Goal: Task Accomplishment & Management: Use online tool/utility

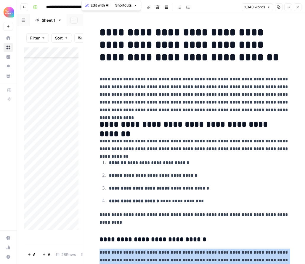
scroll to position [386, 0]
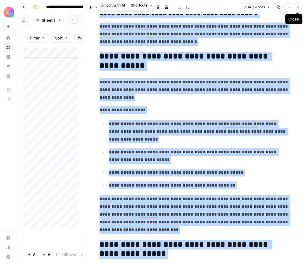
click at [300, 5] on button "Close" at bounding box center [298, 7] width 8 height 8
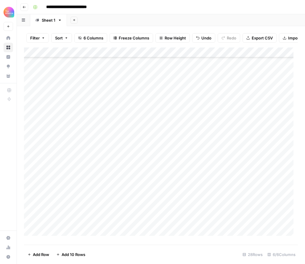
click at [76, 202] on div "Add Column" at bounding box center [161, 143] width 274 height 193
click at [76, 204] on div "Add Column" at bounding box center [161, 143] width 274 height 193
type textarea "**********"
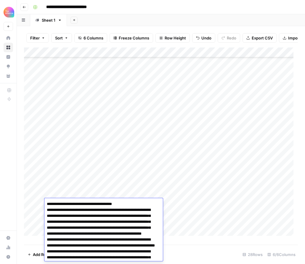
scroll to position [455, 0]
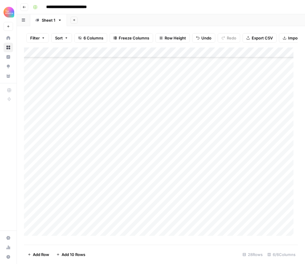
click at [111, 203] on div "Add Column" at bounding box center [161, 143] width 274 height 193
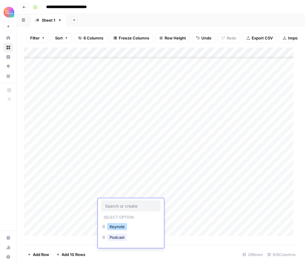
click at [117, 227] on button "Keynote" at bounding box center [117, 226] width 20 height 7
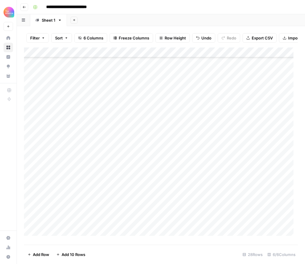
click at [164, 203] on div "Add Column" at bounding box center [161, 143] width 274 height 193
click at [191, 203] on div "Add Column" at bounding box center [161, 143] width 274 height 193
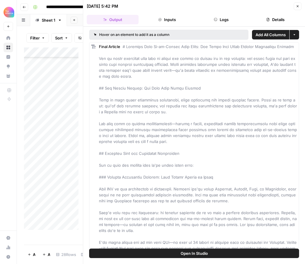
click at [297, 4] on icon "button" at bounding box center [298, 6] width 4 height 4
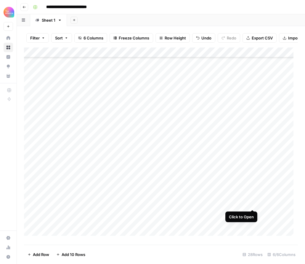
click at [252, 203] on div "Add Column" at bounding box center [161, 143] width 274 height 193
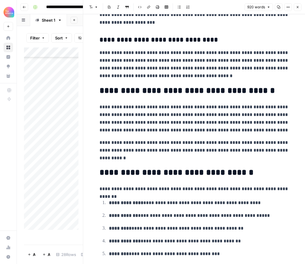
scroll to position [580, 0]
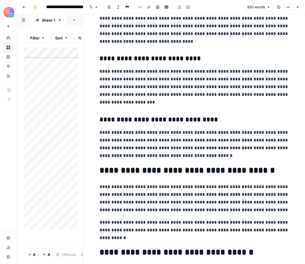
drag, startPoint x: 231, startPoint y: 161, endPoint x: 114, endPoint y: 124, distance: 123.0
click at [232, 159] on p "**********" at bounding box center [195, 144] width 190 height 31
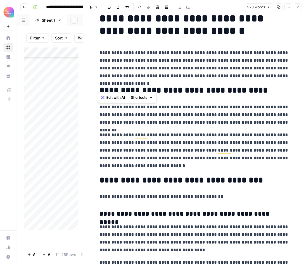
scroll to position [25, 0]
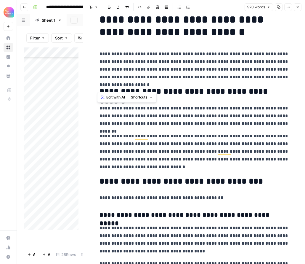
drag, startPoint x: 134, startPoint y: 128, endPoint x: 98, endPoint y: 111, distance: 39.5
copy div "**********"
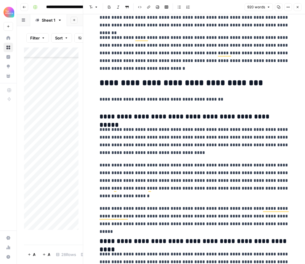
scroll to position [124, 0]
